Goal: Navigation & Orientation: Find specific page/section

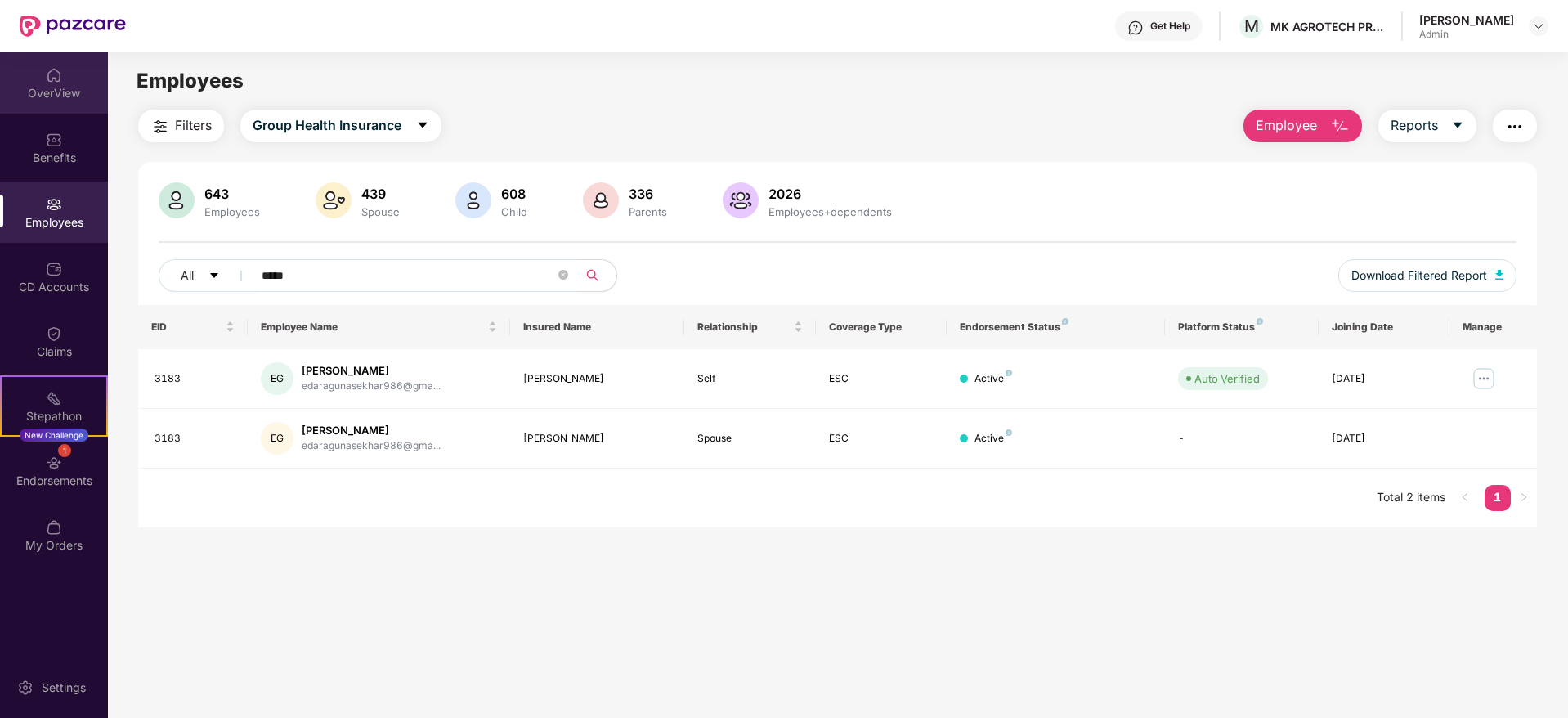
click at [63, 93] on div "OverView" at bounding box center [54, 93] width 108 height 17
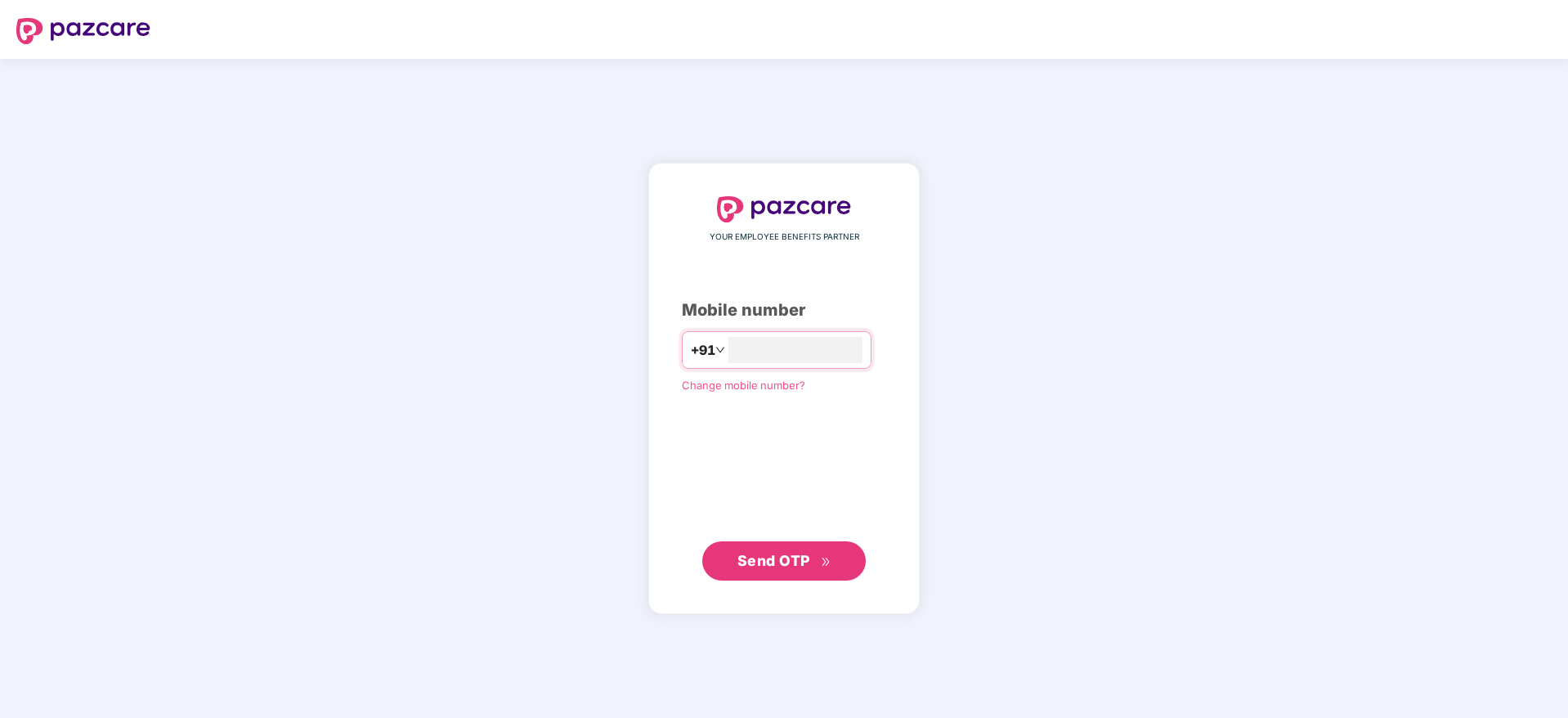
type input "**********"
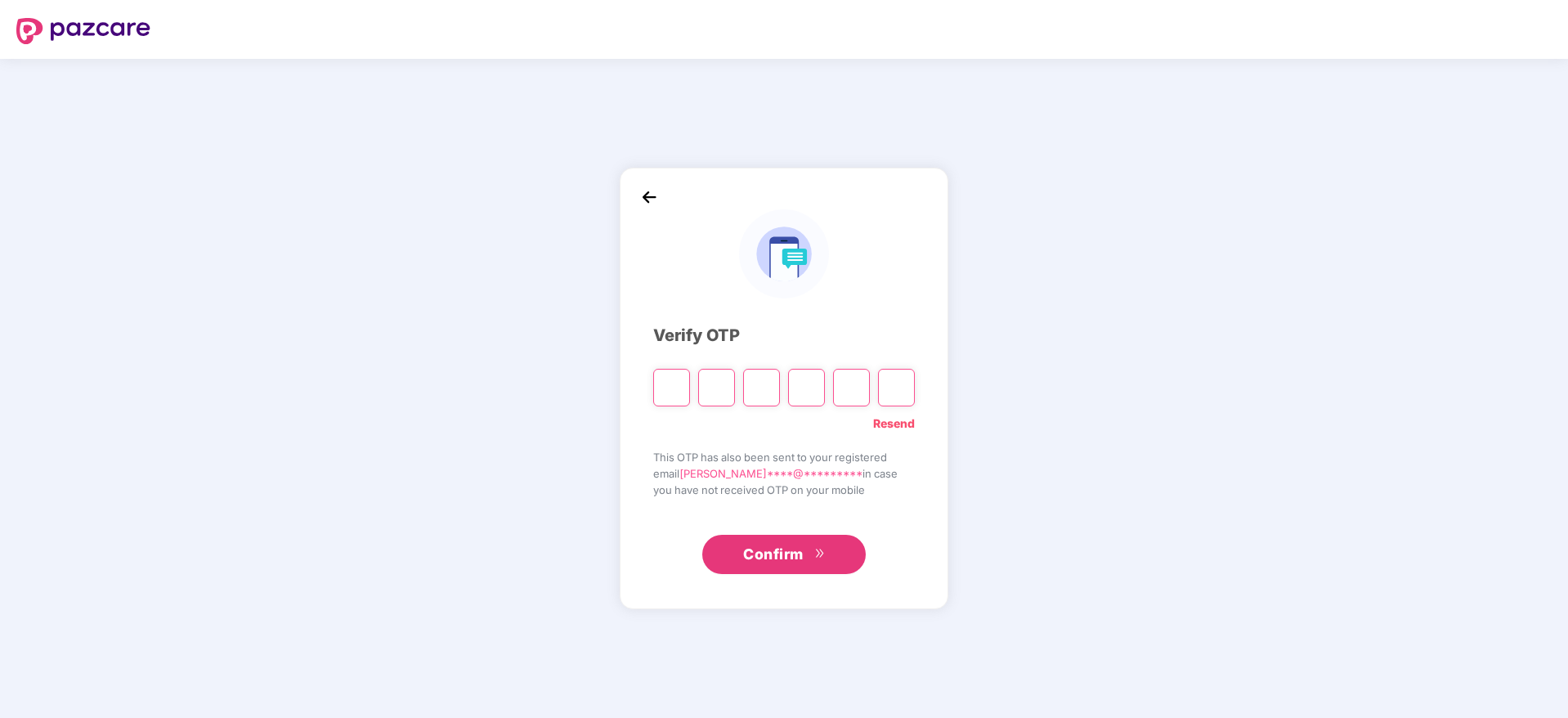
type input "*"
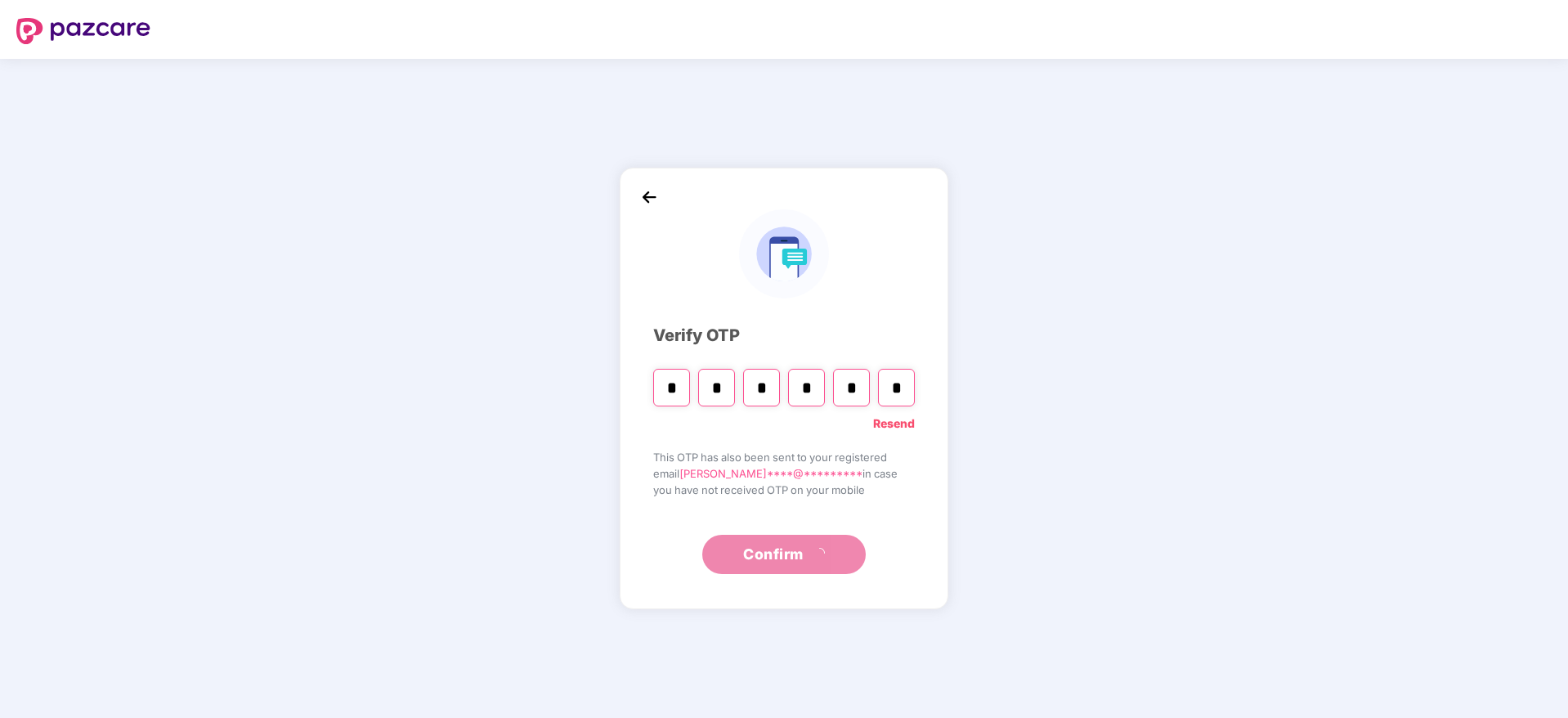
type input "*"
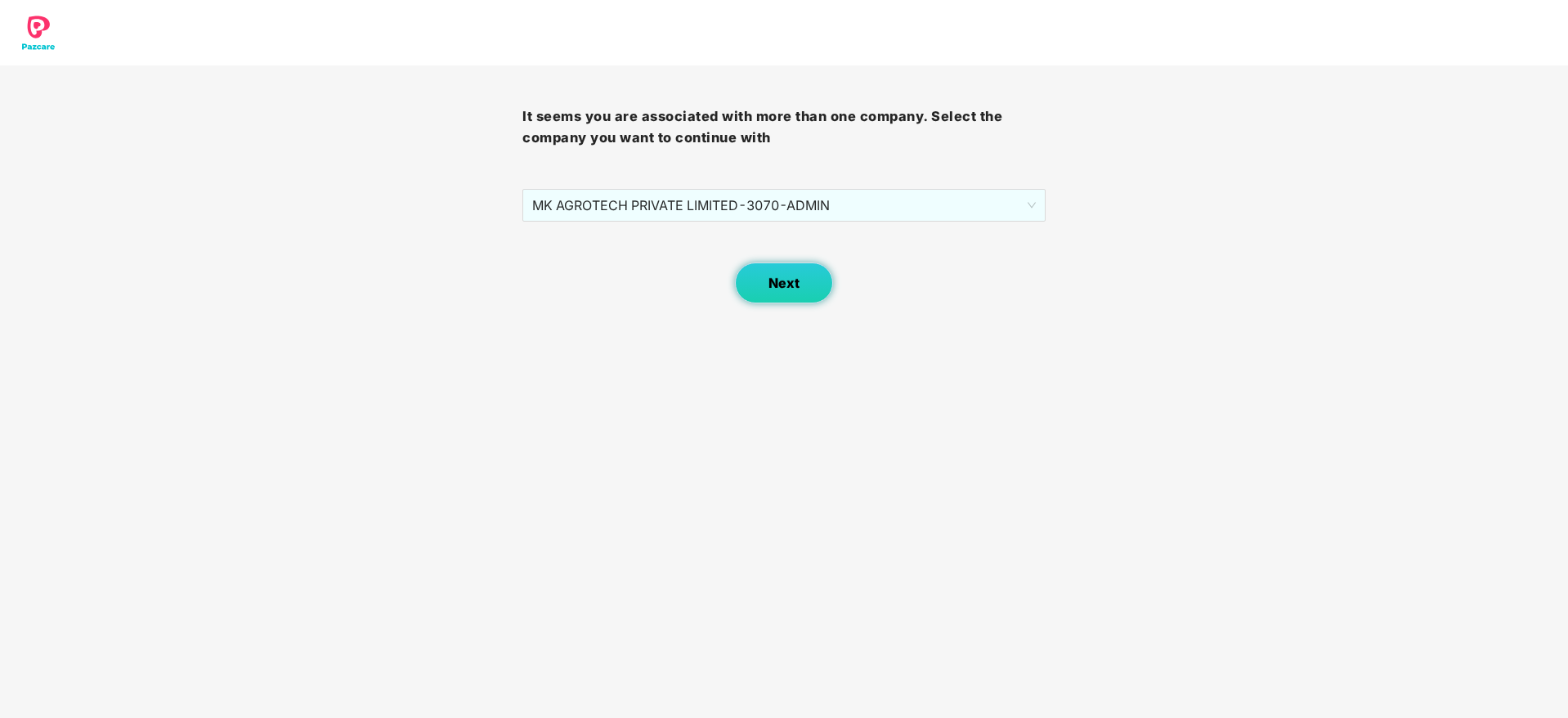
click at [773, 280] on span "Next" at bounding box center [784, 283] width 31 height 16
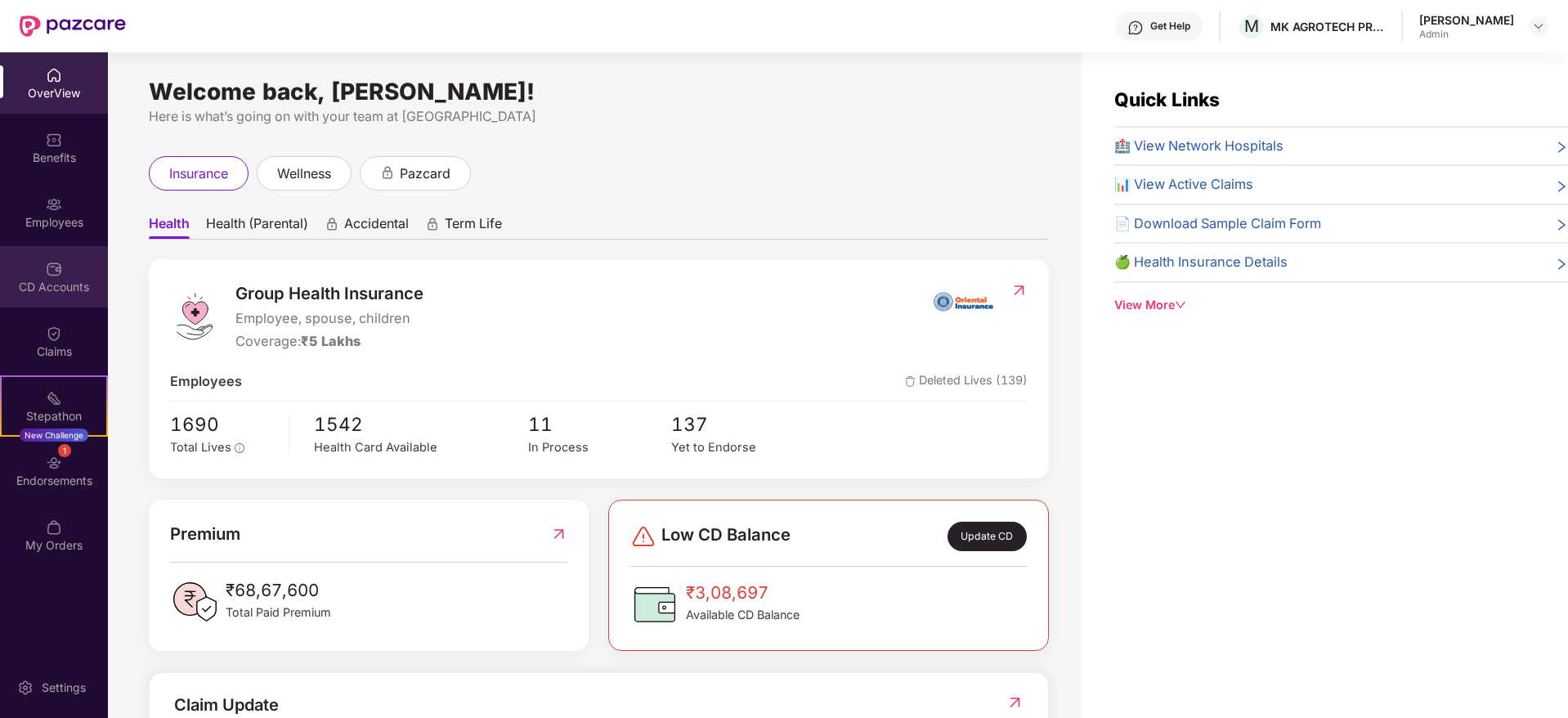
click at [60, 256] on div "CD Accounts" at bounding box center [54, 277] width 108 height 61
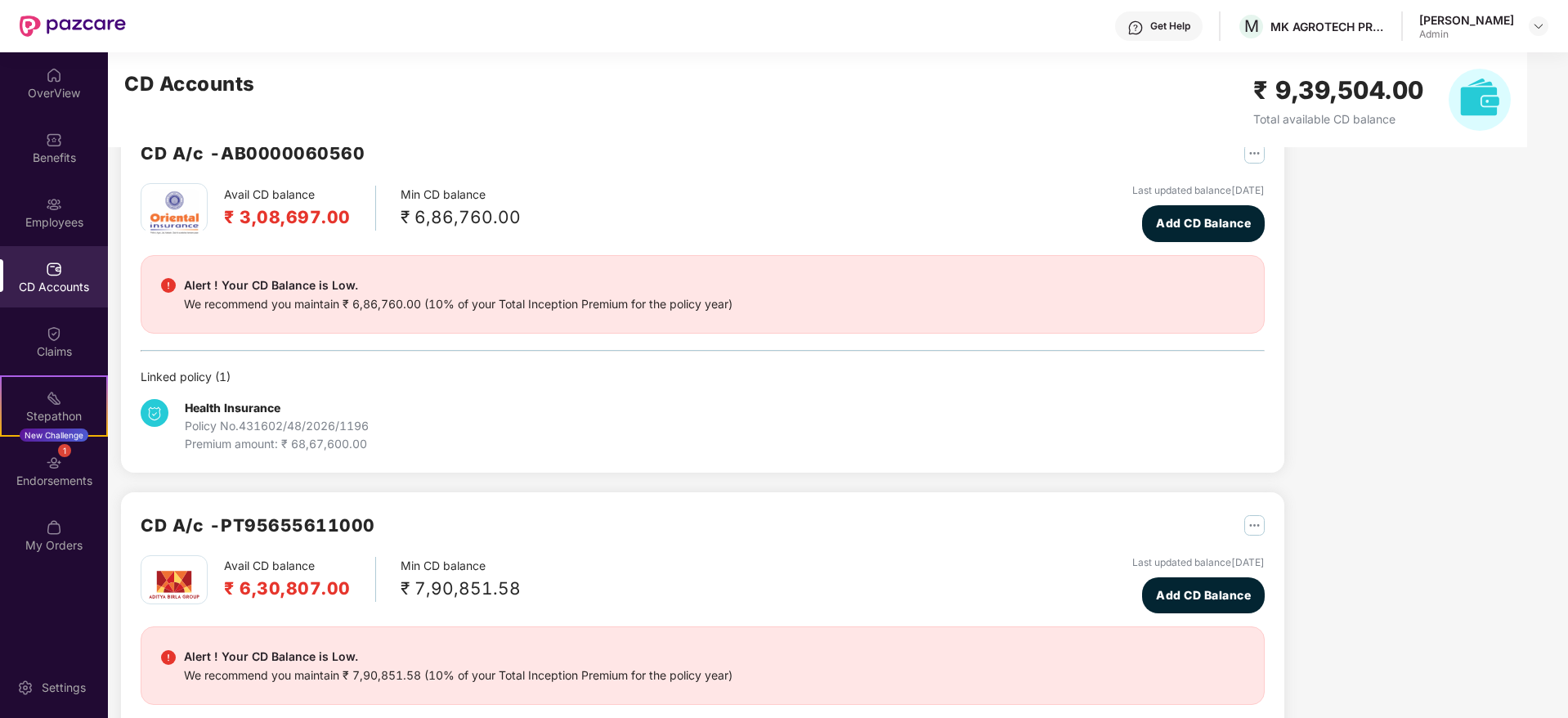
scroll to position [52, 0]
